Goal: Information Seeking & Learning: Learn about a topic

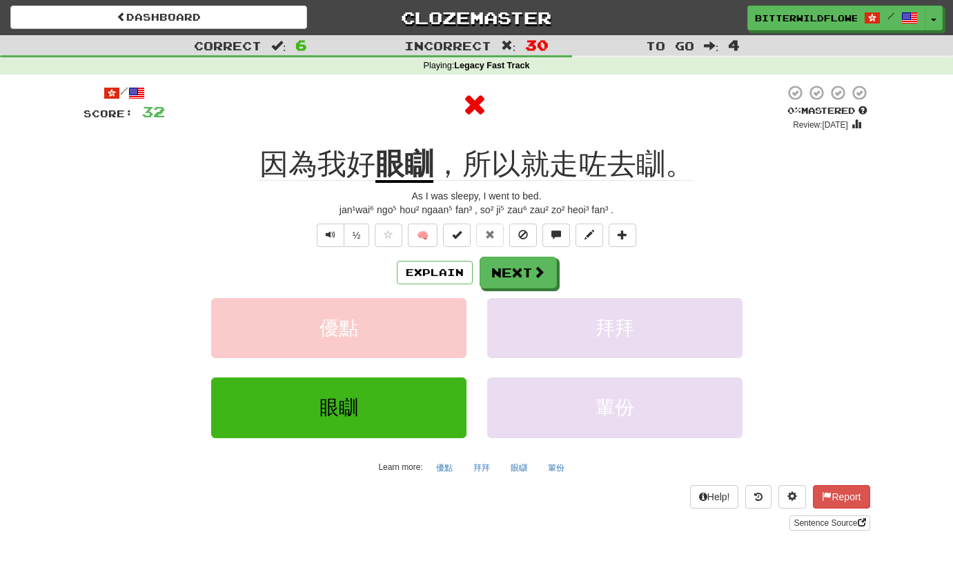
scroll to position [4, 0]
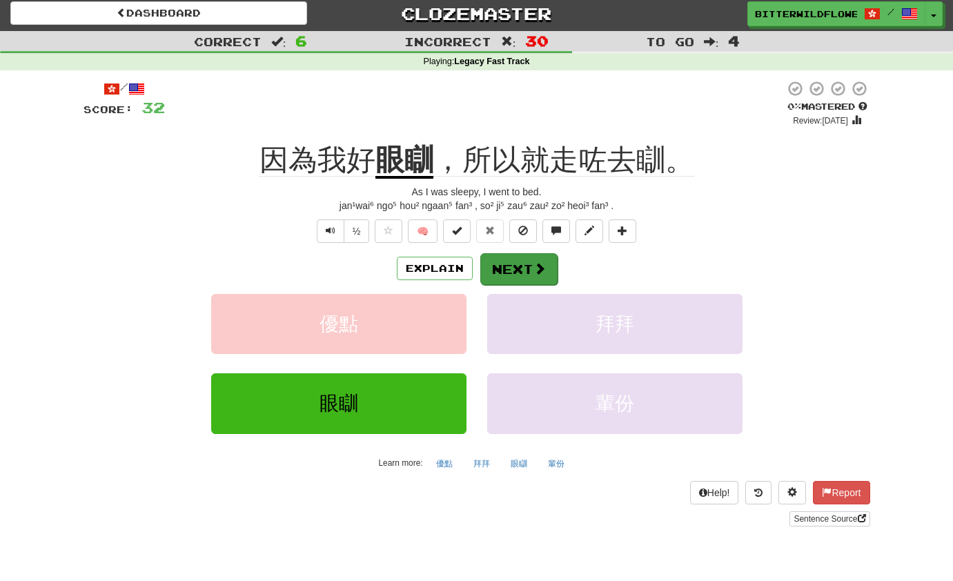
click at [514, 267] on button "Next" at bounding box center [518, 269] width 77 height 32
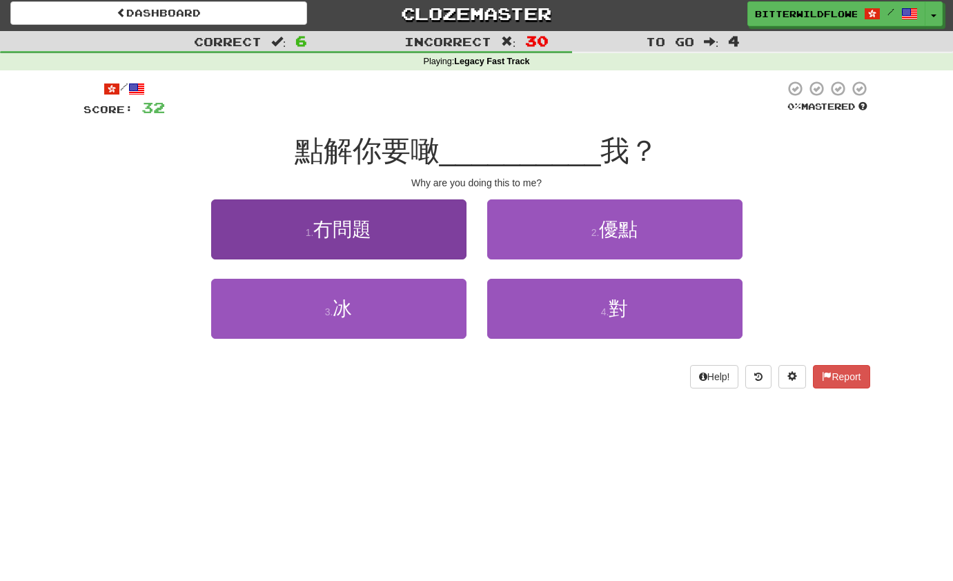
click at [352, 240] on button "1 . 冇問題" at bounding box center [338, 229] width 255 height 60
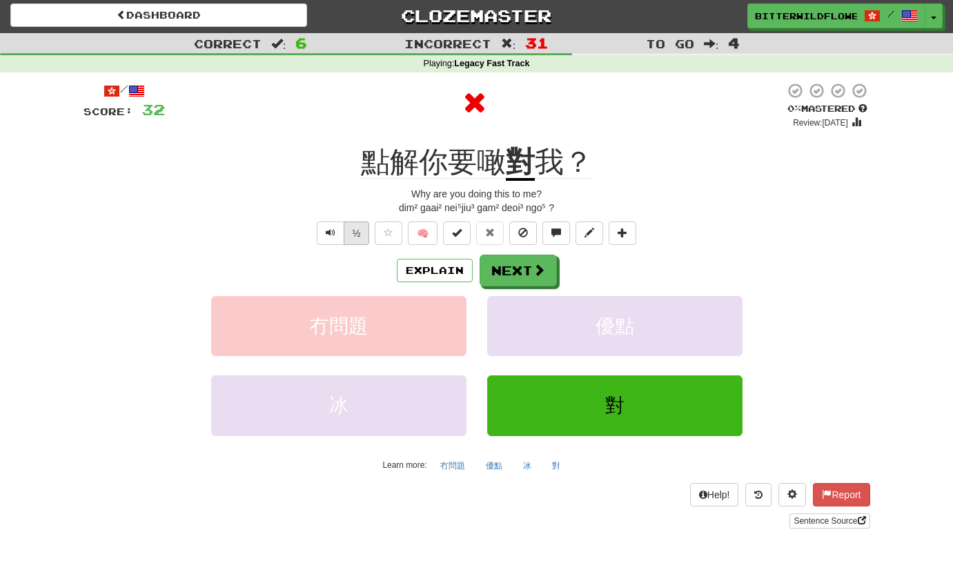
scroll to position [0, 0]
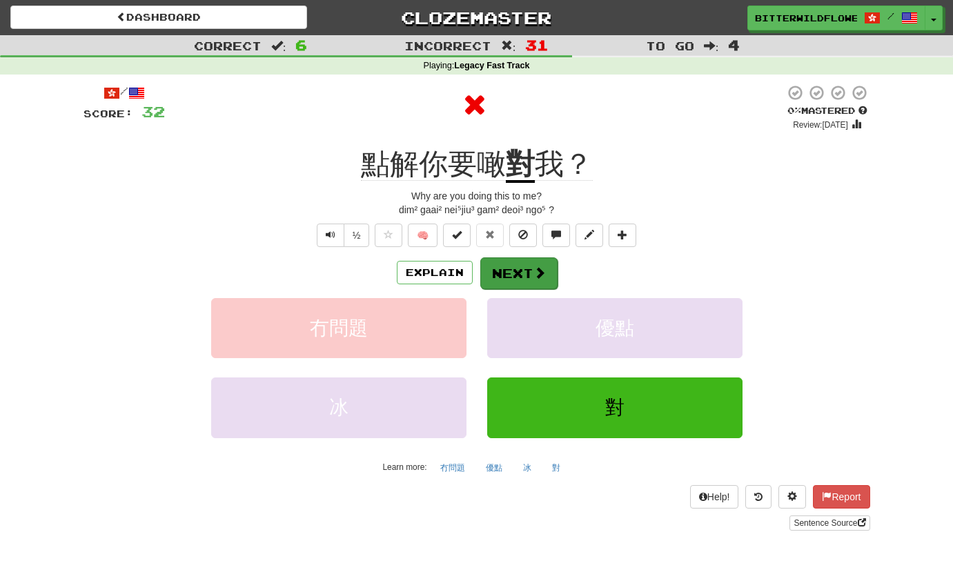
click at [511, 268] on button "Next" at bounding box center [518, 273] width 77 height 32
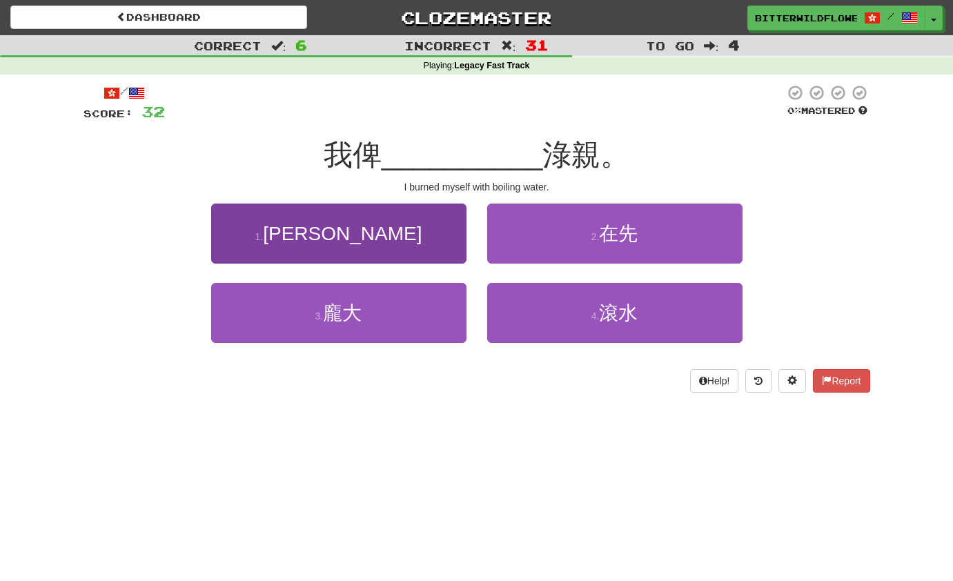
click at [363, 240] on span "[PERSON_NAME]" at bounding box center [342, 233] width 159 height 21
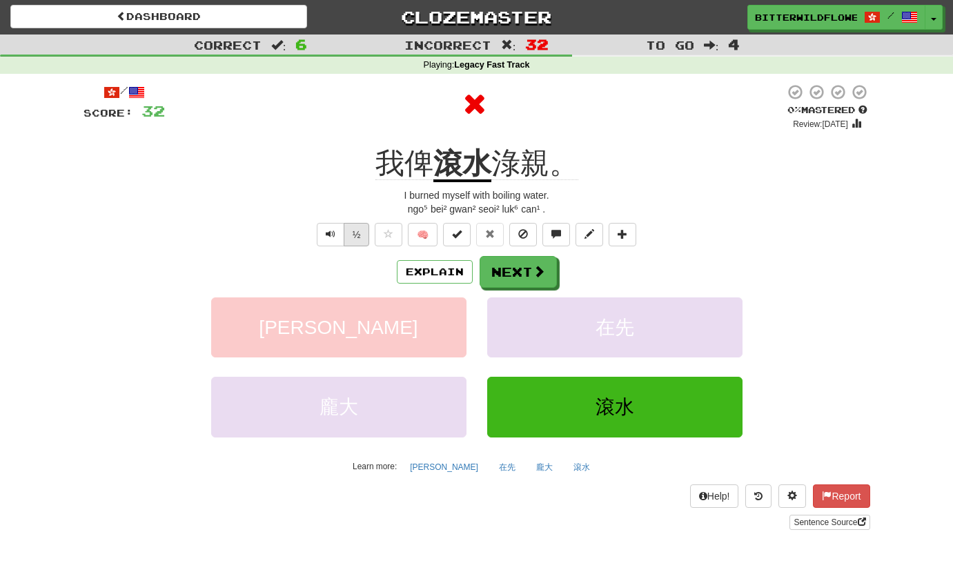
scroll to position [2, 0]
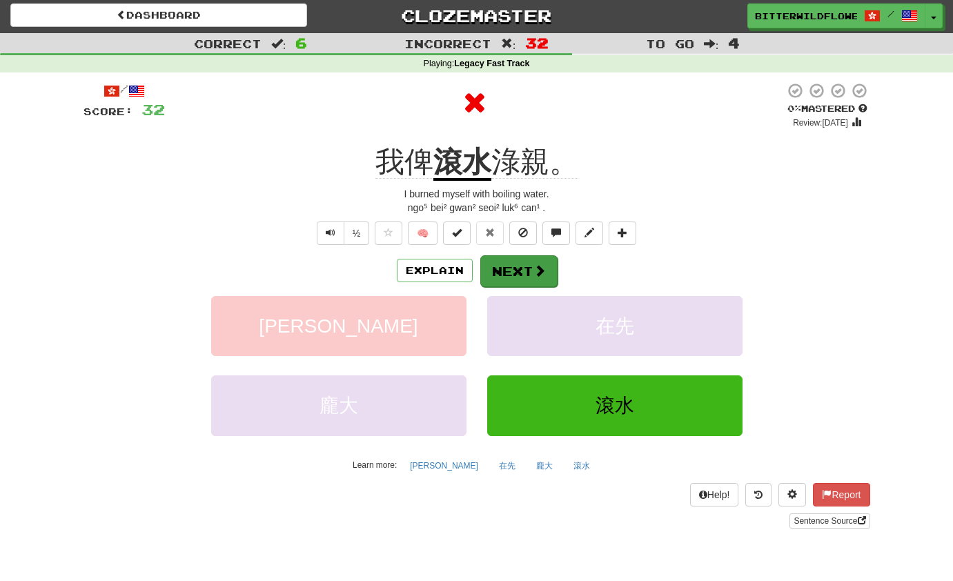
click at [524, 277] on button "Next" at bounding box center [518, 271] width 77 height 32
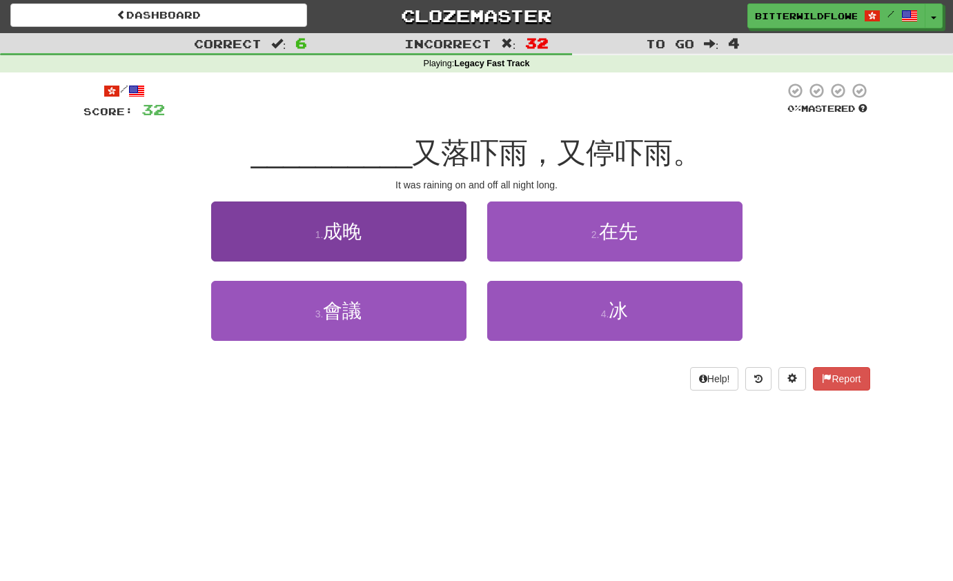
click at [362, 239] on span "成晚" at bounding box center [342, 231] width 39 height 21
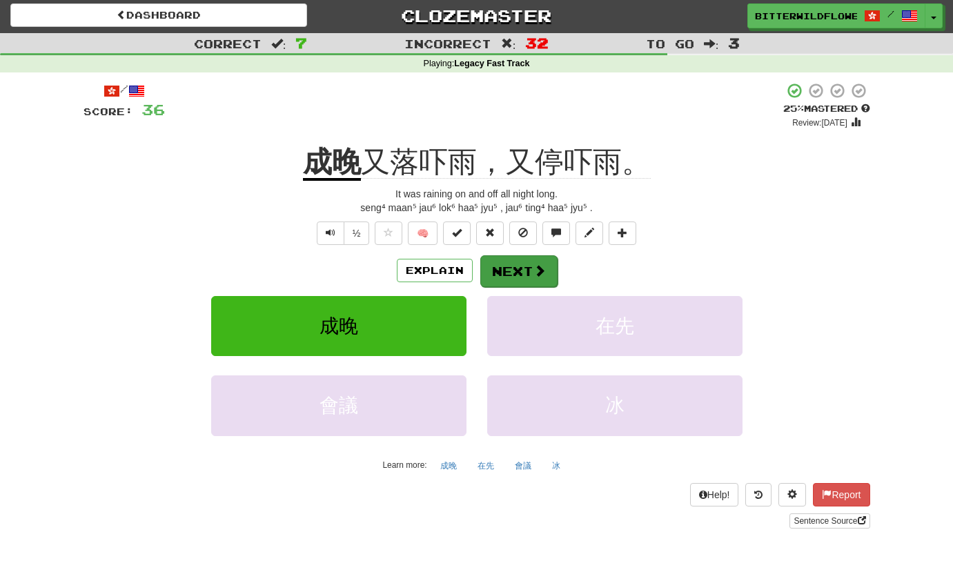
click at [509, 268] on button "Next" at bounding box center [518, 271] width 77 height 32
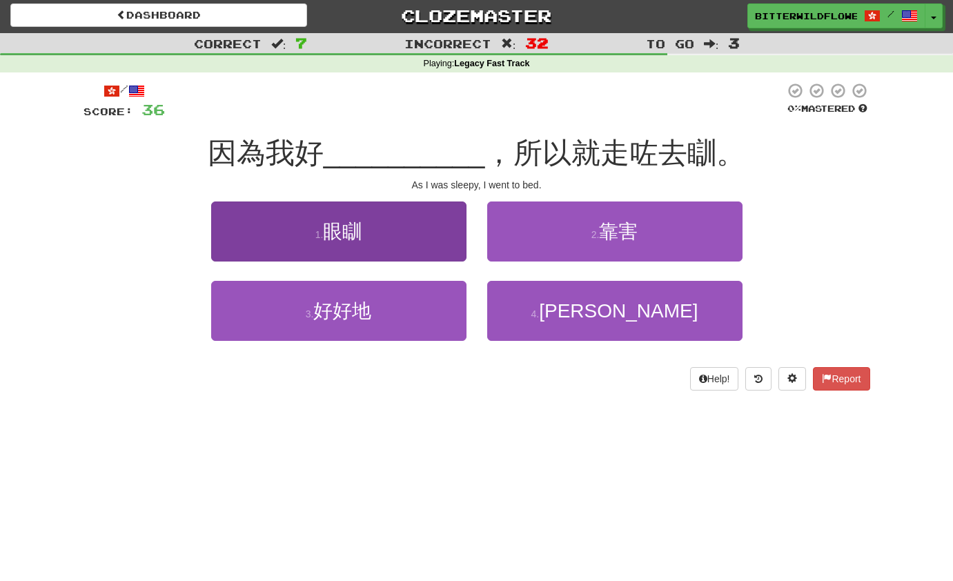
click at [357, 234] on span "眼瞓" at bounding box center [342, 231] width 39 height 21
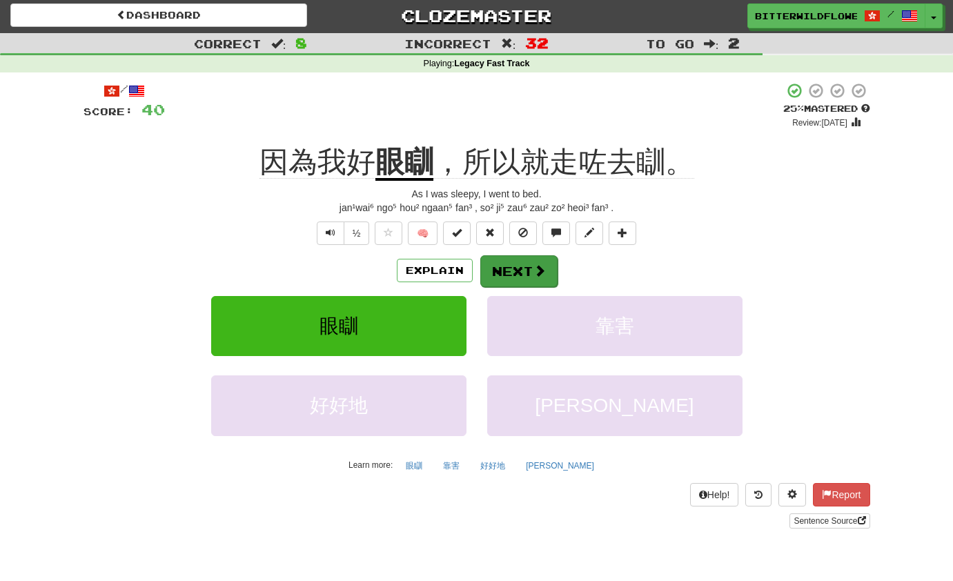
click at [513, 272] on button "Next" at bounding box center [518, 271] width 77 height 32
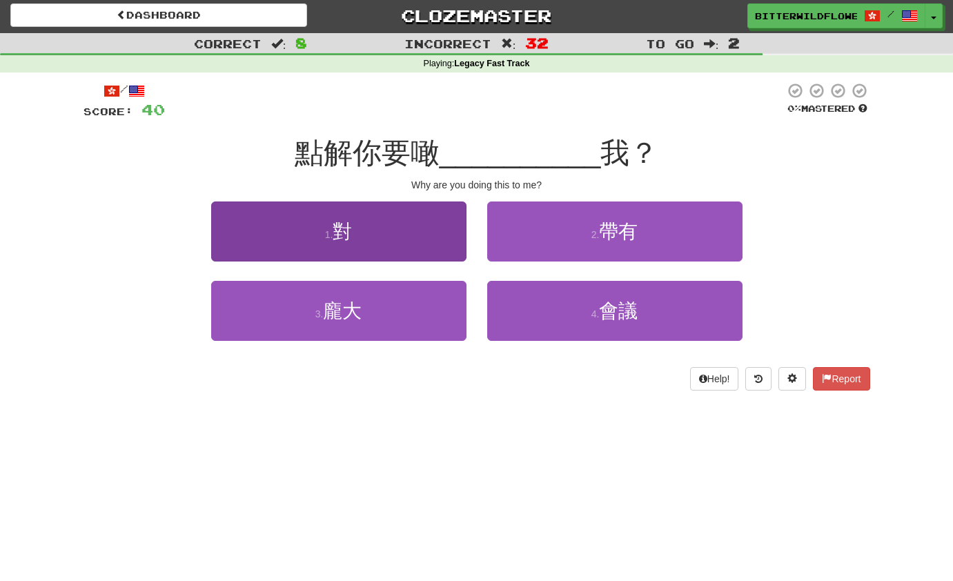
click at [368, 237] on button "1 . 對" at bounding box center [338, 231] width 255 height 60
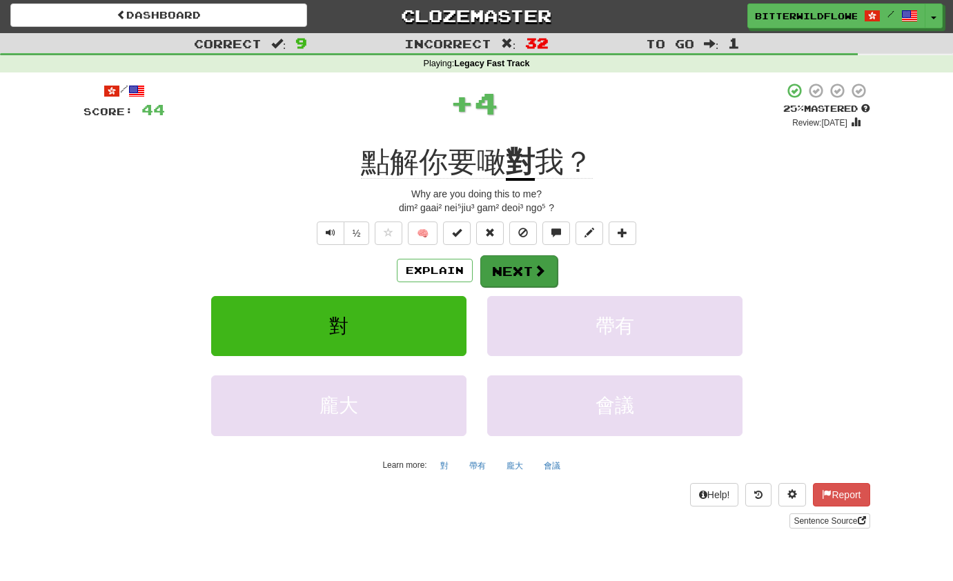
click at [491, 261] on button "Next" at bounding box center [518, 271] width 77 height 32
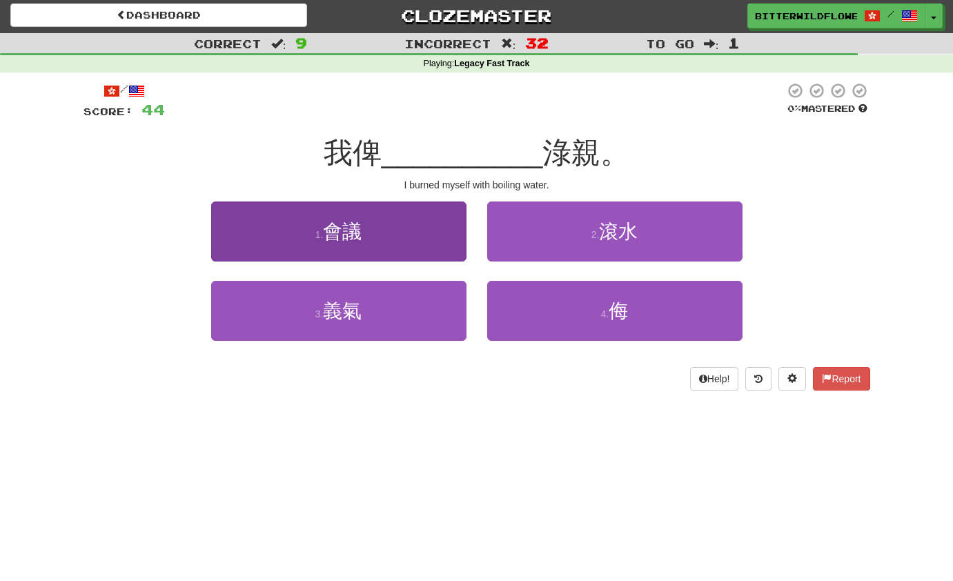
click at [362, 244] on button "1 . 會議" at bounding box center [338, 231] width 255 height 60
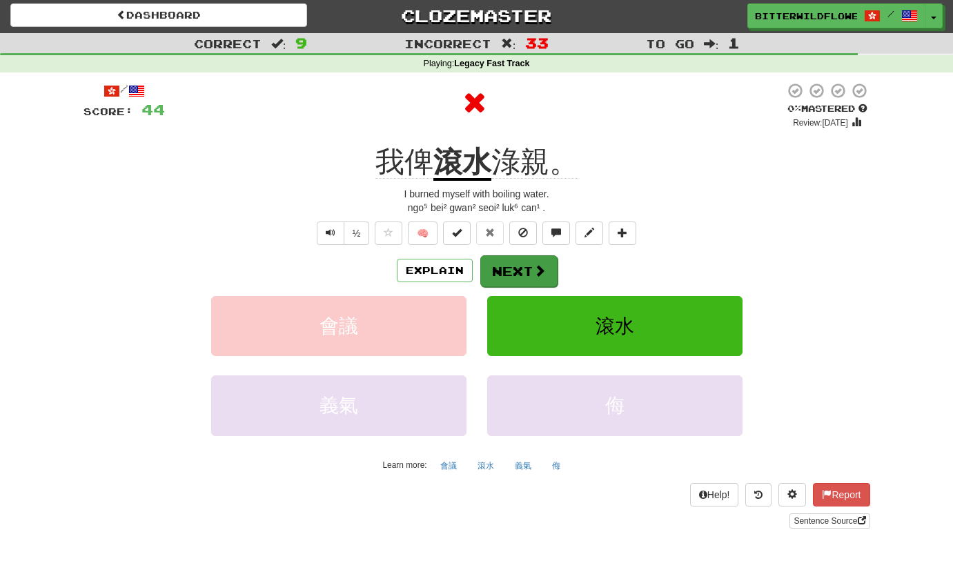
click at [523, 268] on button "Next" at bounding box center [518, 271] width 77 height 32
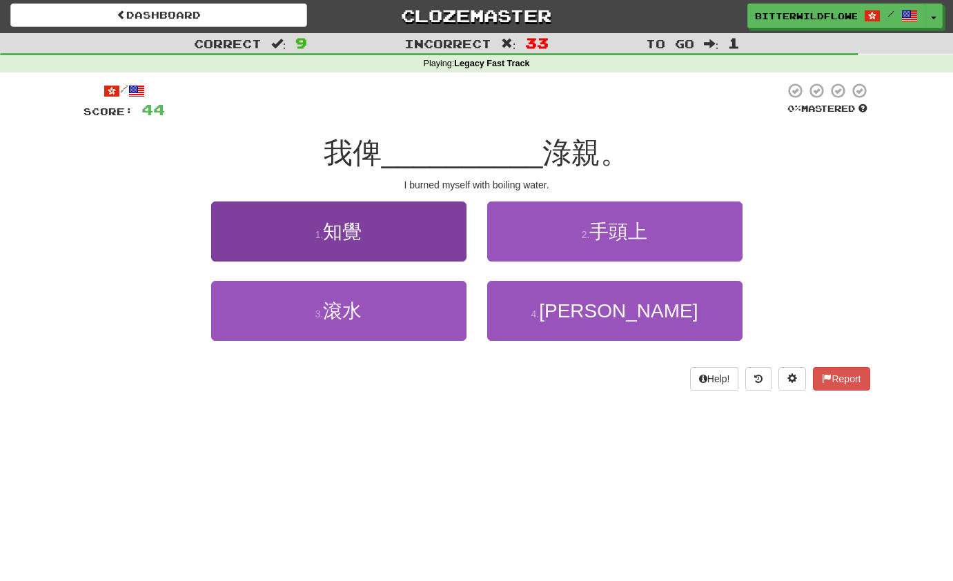
click at [380, 239] on button "1 . 知覺" at bounding box center [338, 231] width 255 height 60
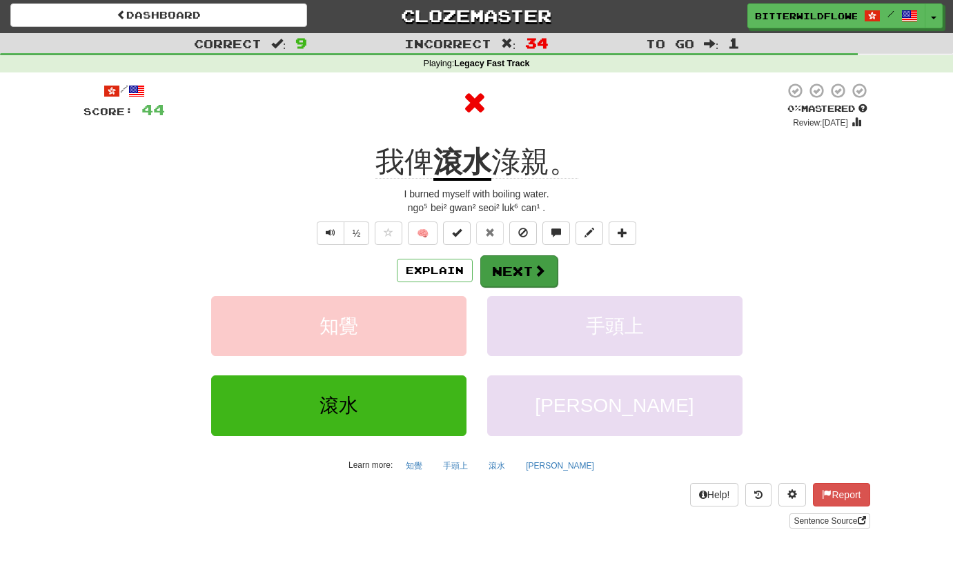
click at [511, 268] on button "Next" at bounding box center [518, 271] width 77 height 32
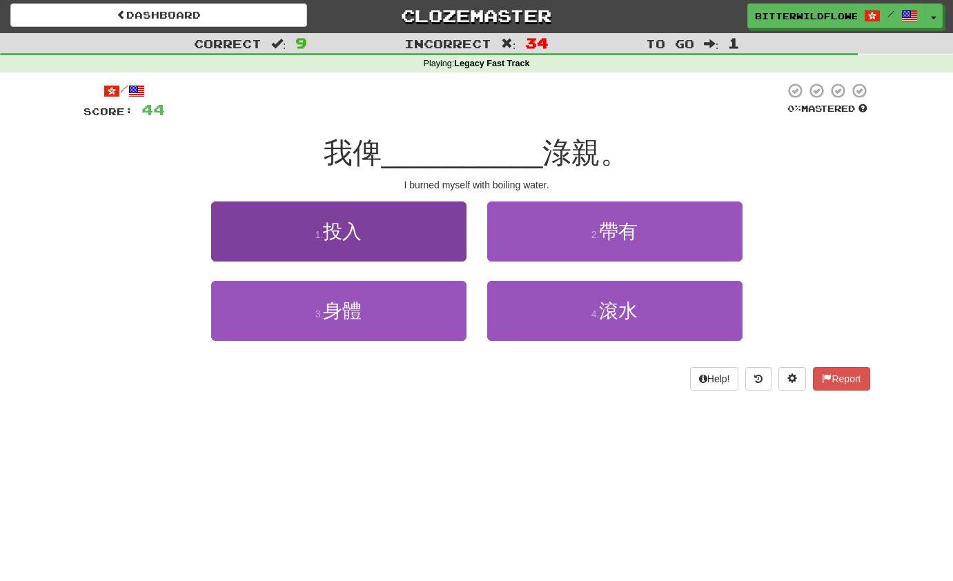
click at [364, 234] on button "1 . 投入" at bounding box center [338, 231] width 255 height 60
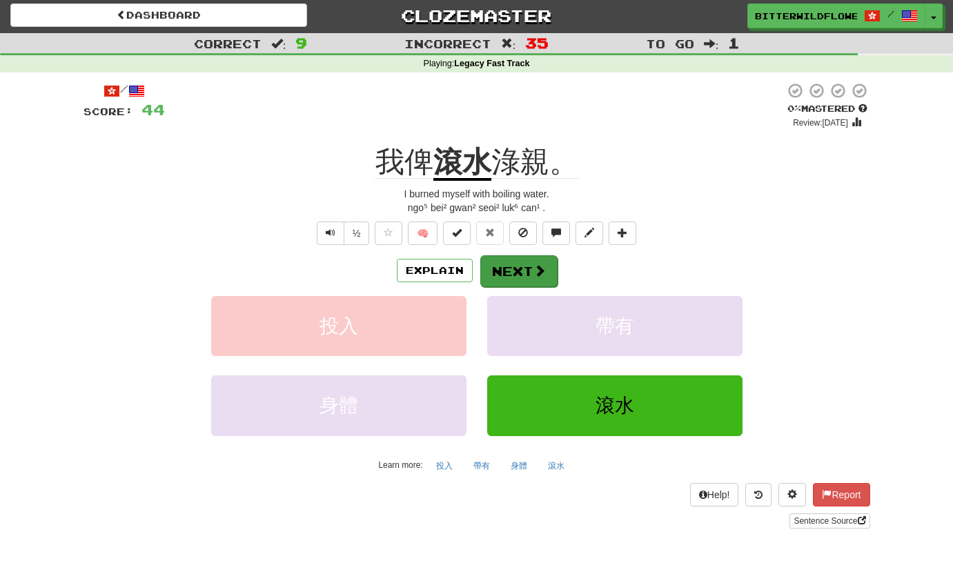
click at [511, 273] on button "Next" at bounding box center [518, 271] width 77 height 32
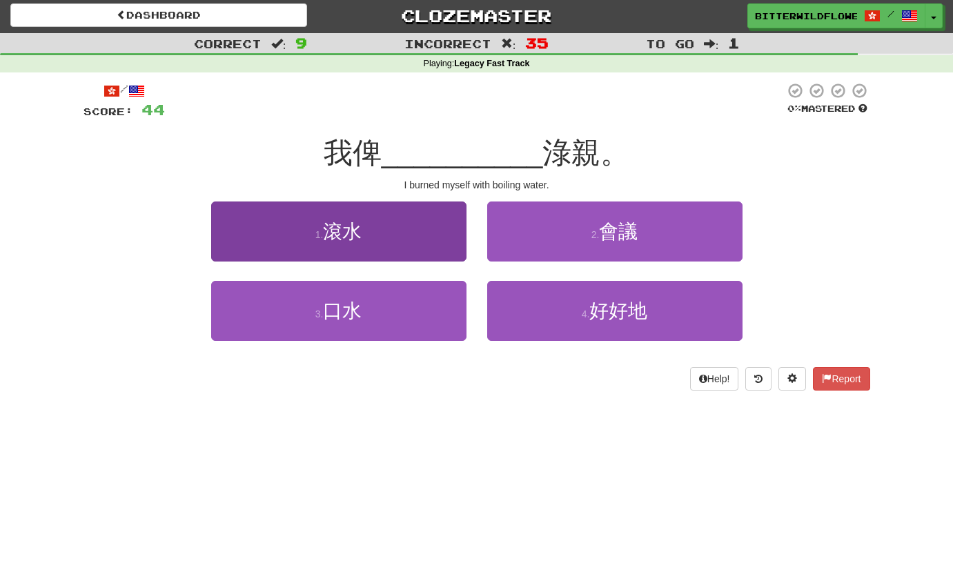
click at [331, 247] on button "1 . 滾水" at bounding box center [338, 231] width 255 height 60
